Goal: Obtain resource: Download file/media

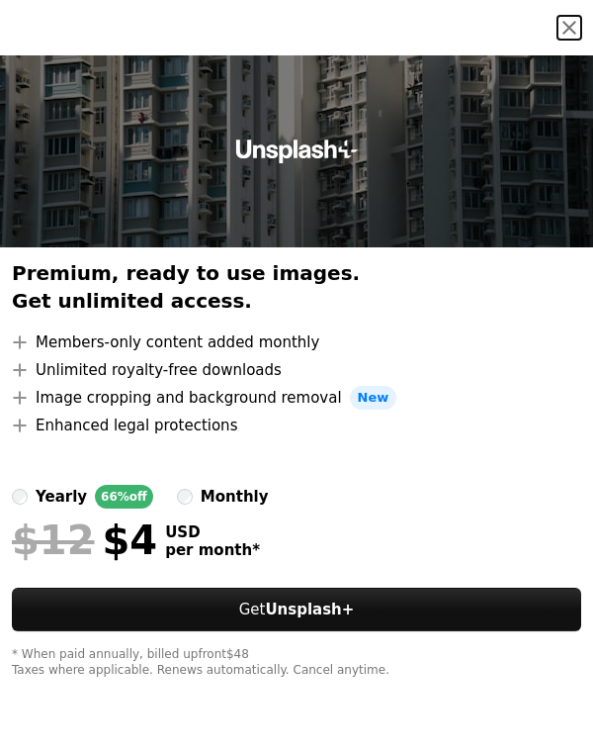
click at [573, 32] on button "An X shape" at bounding box center [570, 28] width 24 height 24
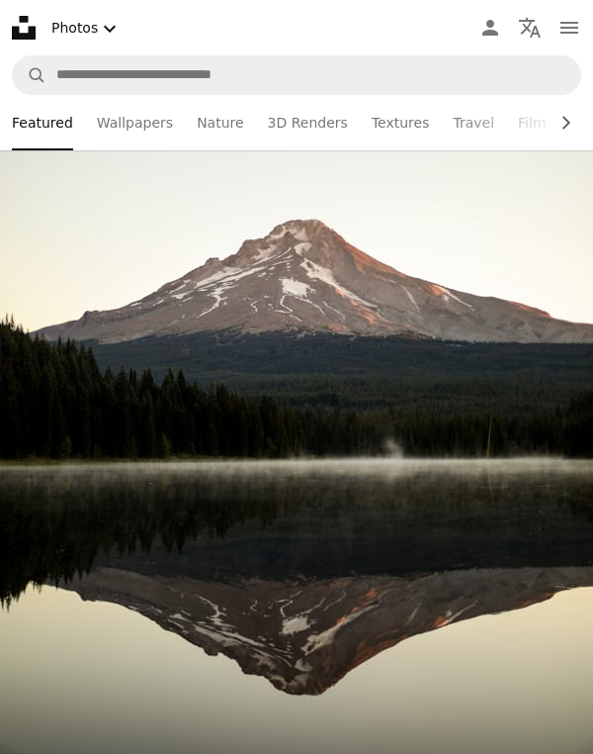
scroll to position [12082, 0]
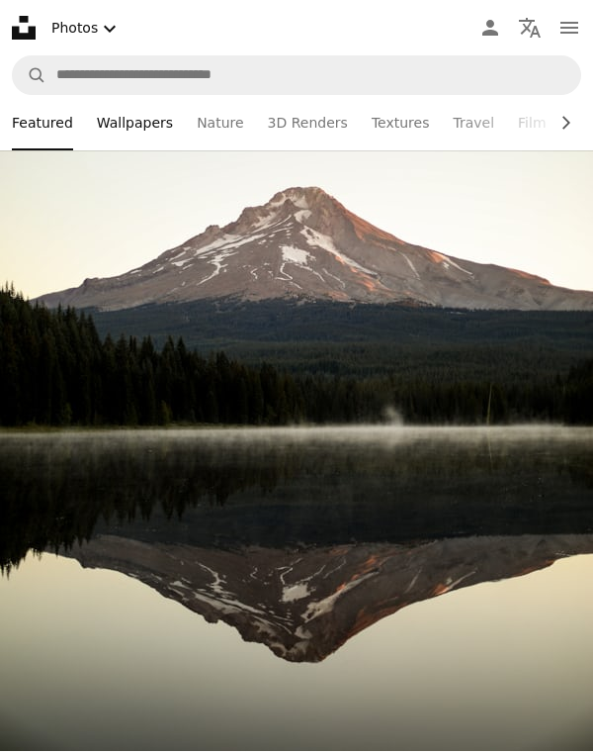
click at [146, 124] on link "Wallpapers" at bounding box center [135, 122] width 76 height 55
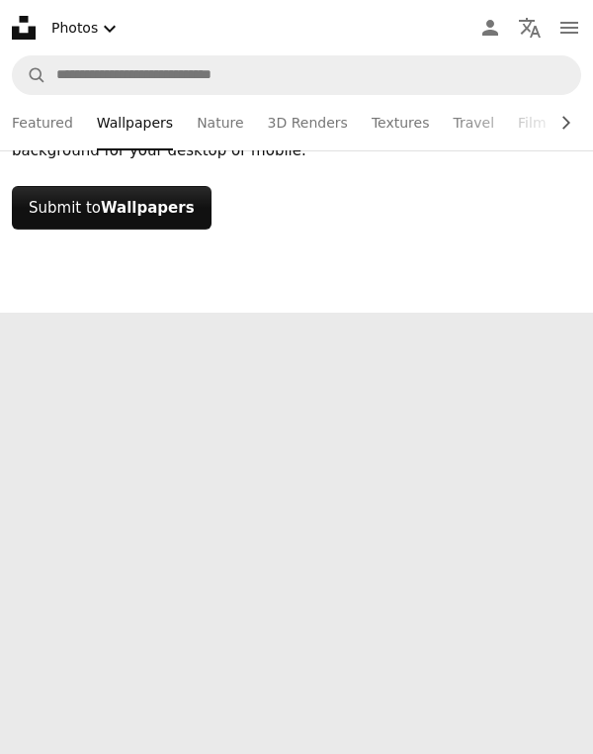
scroll to position [198, 0]
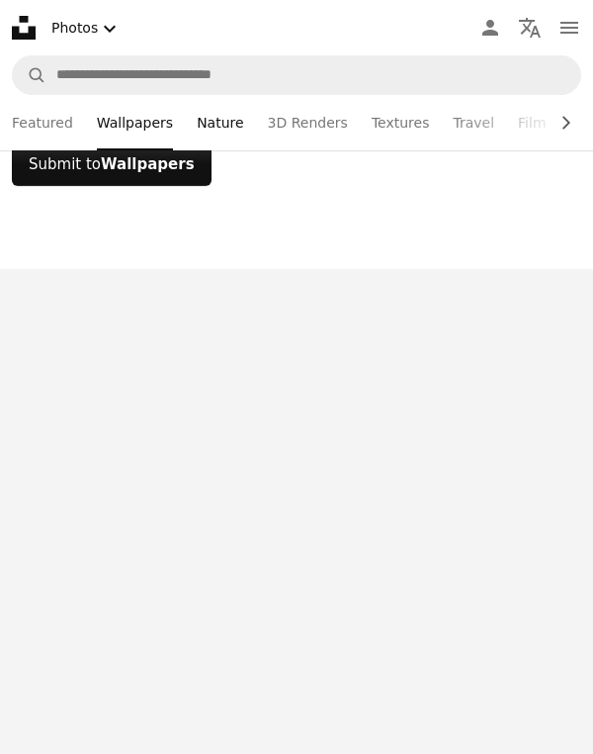
click at [211, 117] on link "Nature" at bounding box center [220, 122] width 46 height 55
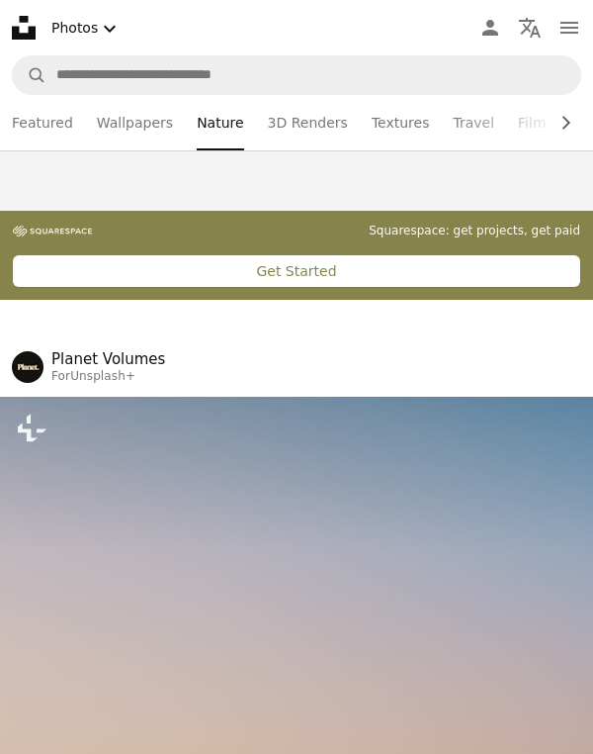
scroll to position [709, 0]
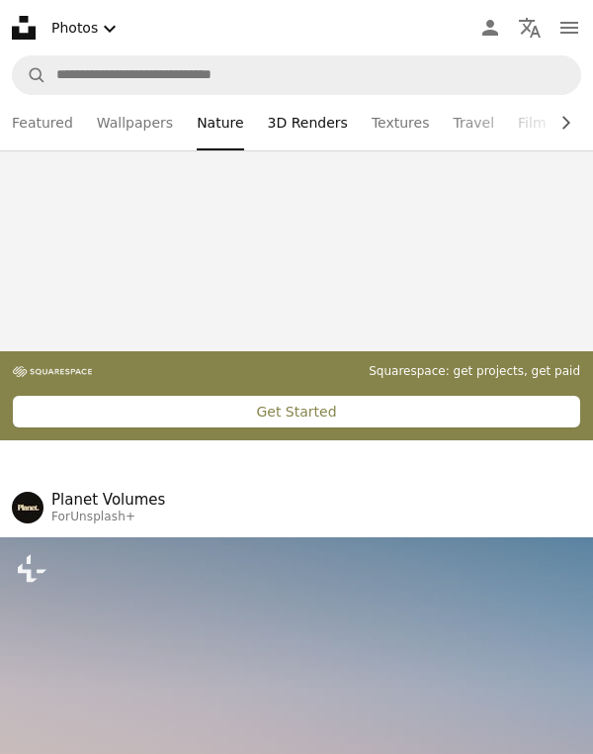
click at [302, 127] on link "3D Renders" at bounding box center [308, 122] width 80 height 55
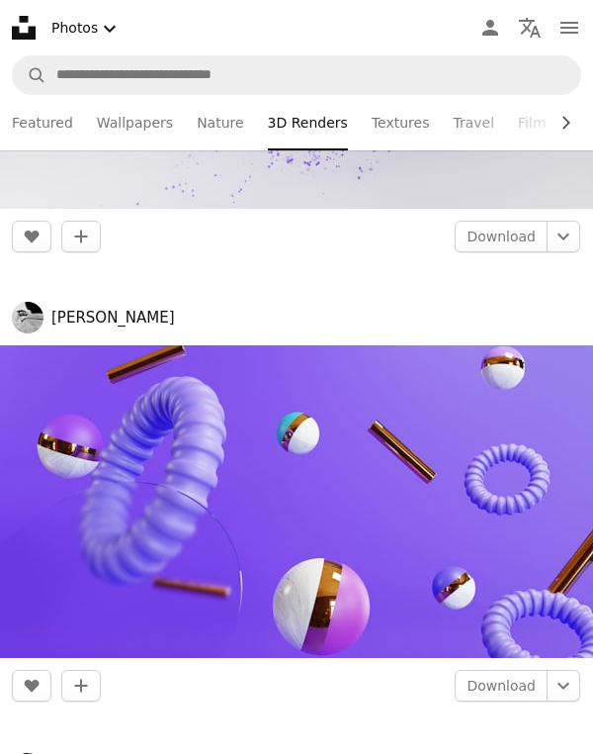
scroll to position [3525, 0]
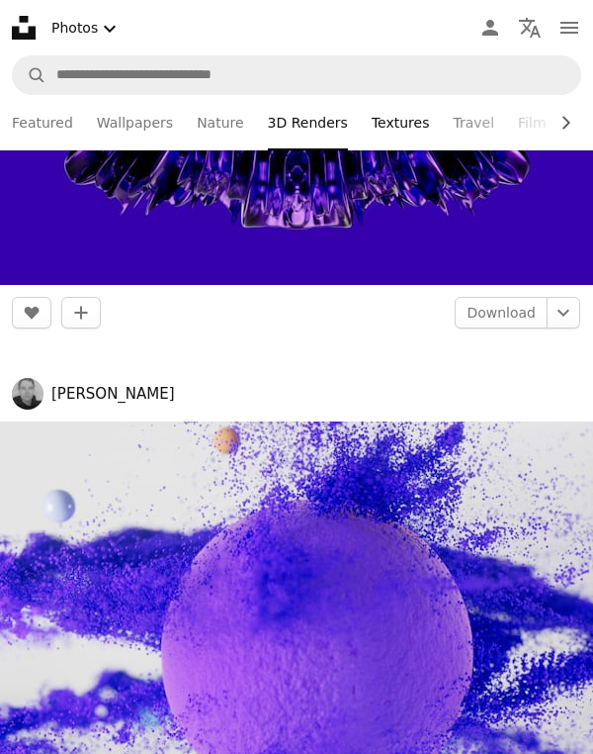
click at [386, 120] on link "Textures" at bounding box center [401, 122] width 58 height 55
